Goal: Information Seeking & Learning: Find specific fact

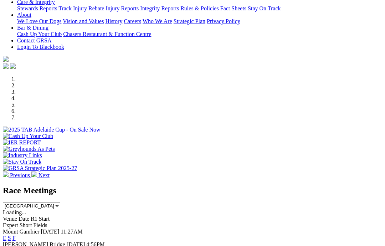
scroll to position [149, 1]
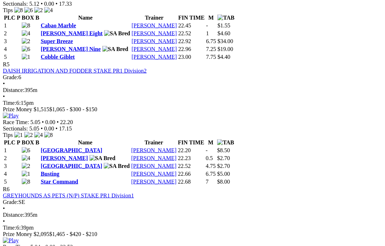
scroll to position [787, 0]
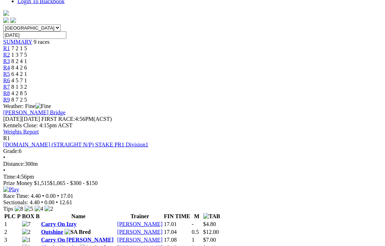
scroll to position [195, 0]
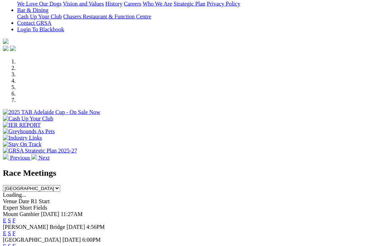
scroll to position [167, 0]
click at [16, 230] on link "F" at bounding box center [13, 233] width 3 height 6
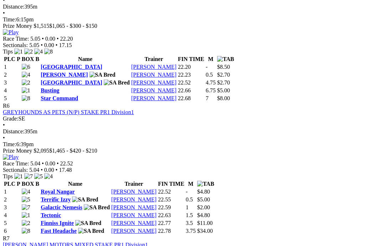
scroll to position [864, 25]
click at [3, 24] on div "R1 GRSA.COM.AU (STRAIGHT N/P) STAKE PR1 Division1 Grade: 6 • Distance: 300m • T…" at bounding box center [192, 60] width 379 height 1163
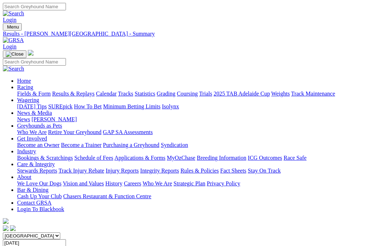
scroll to position [10, 0]
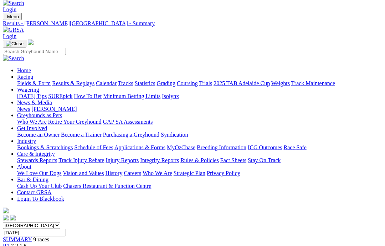
click at [55, 151] on link "Care & Integrity" at bounding box center [36, 154] width 38 height 6
click at [17, 157] on link "Stewards Reports" at bounding box center [37, 160] width 40 height 6
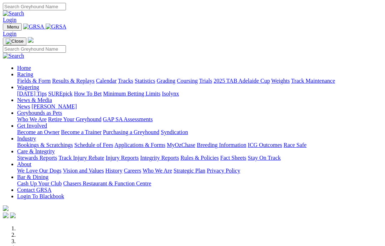
scroll to position [2, 0]
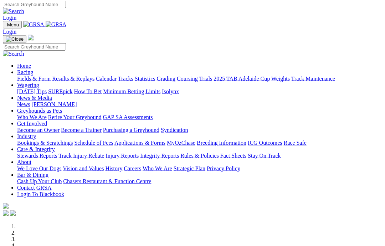
click at [52, 95] on link "News & Media" at bounding box center [34, 98] width 35 height 6
click at [30, 101] on link "News" at bounding box center [23, 104] width 13 height 6
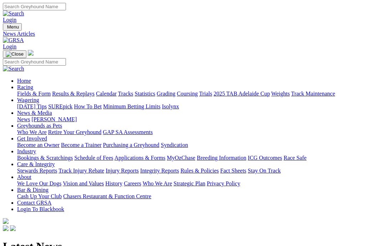
click at [33, 84] on link "Racing" at bounding box center [25, 87] width 16 height 6
click at [44, 91] on link "Fields & Form" at bounding box center [34, 94] width 34 height 6
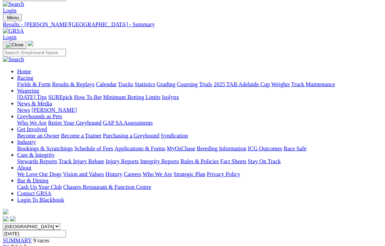
scroll to position [10, 0]
click at [198, 81] on link "Coursing" at bounding box center [187, 84] width 21 height 6
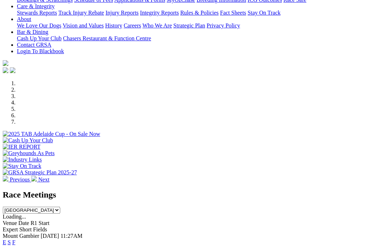
scroll to position [145, 3]
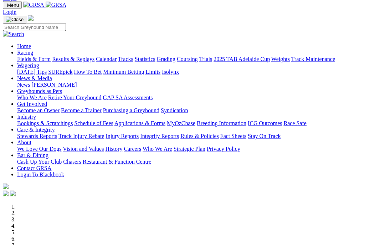
scroll to position [0, 3]
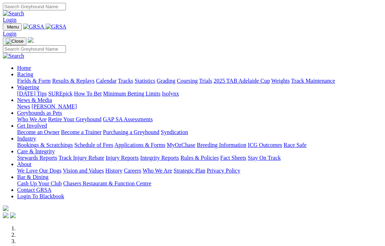
click at [55, 148] on link "Care & Integrity" at bounding box center [36, 151] width 38 height 6
click at [41, 155] on link "Stewards Reports" at bounding box center [37, 158] width 40 height 6
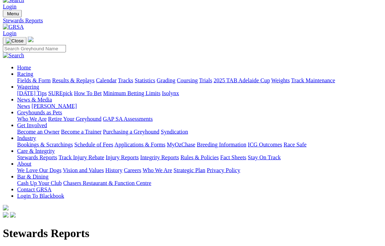
scroll to position [14, 0]
click at [179, 154] on link "Integrity Reports" at bounding box center [159, 157] width 39 height 6
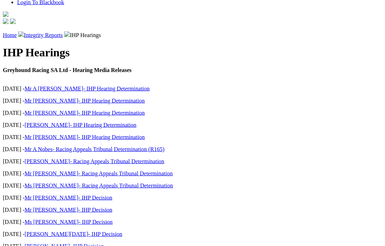
scroll to position [210, 0]
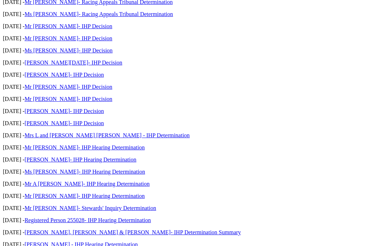
scroll to position [372, 0]
